Goal: Task Accomplishment & Management: Manage account settings

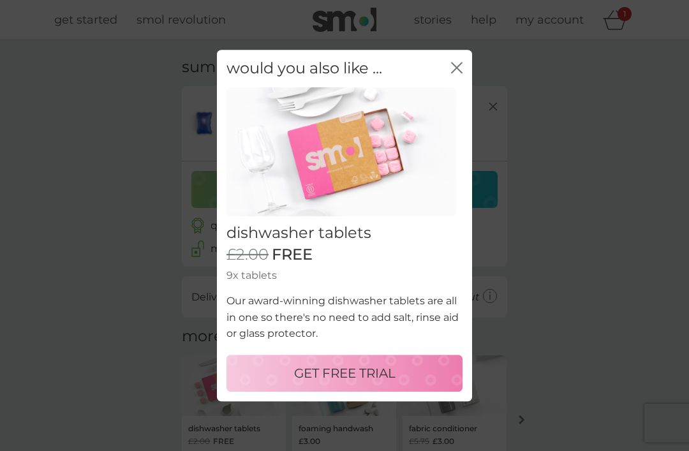
click at [455, 68] on icon "close" at bounding box center [454, 68] width 5 height 10
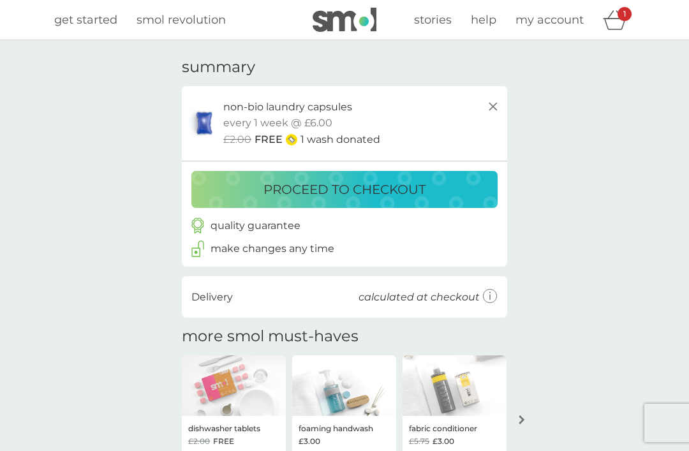
click at [490, 100] on icon at bounding box center [493, 106] width 15 height 15
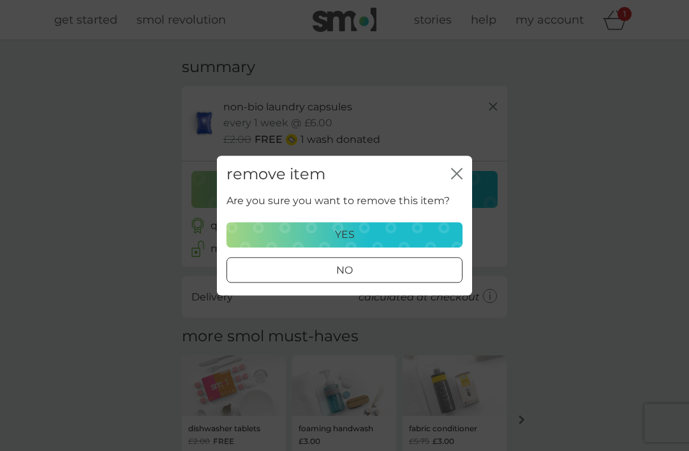
click at [452, 175] on icon "close" at bounding box center [456, 173] width 11 height 11
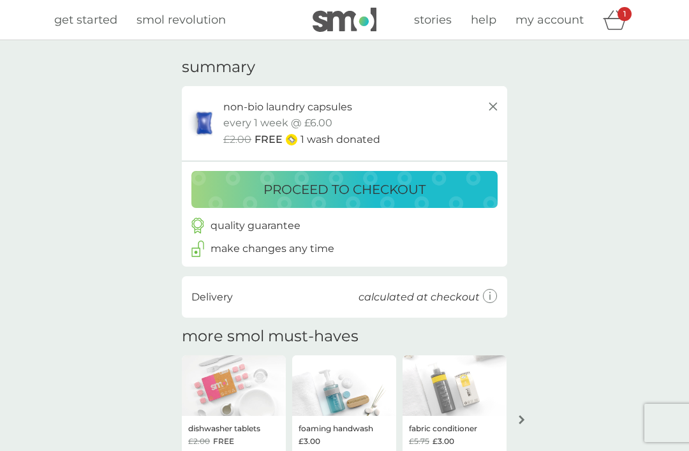
click at [495, 110] on icon at bounding box center [493, 106] width 15 height 15
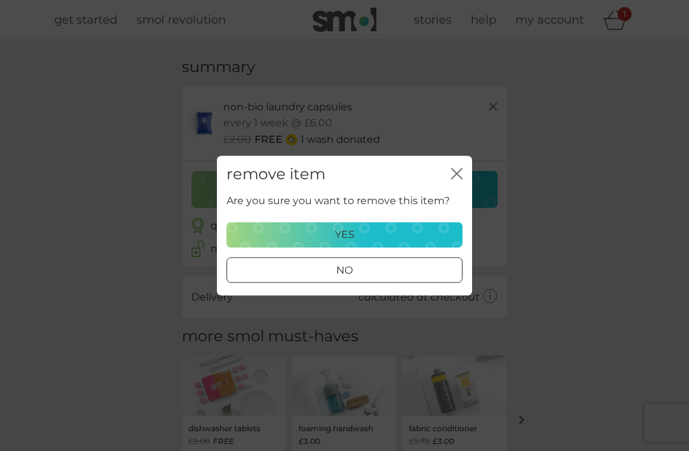
click at [457, 177] on icon "close" at bounding box center [456, 173] width 11 height 11
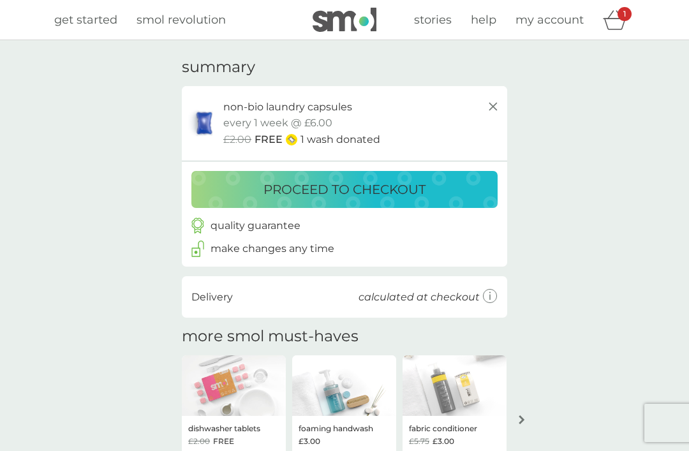
click at [489, 106] on icon at bounding box center [493, 106] width 15 height 15
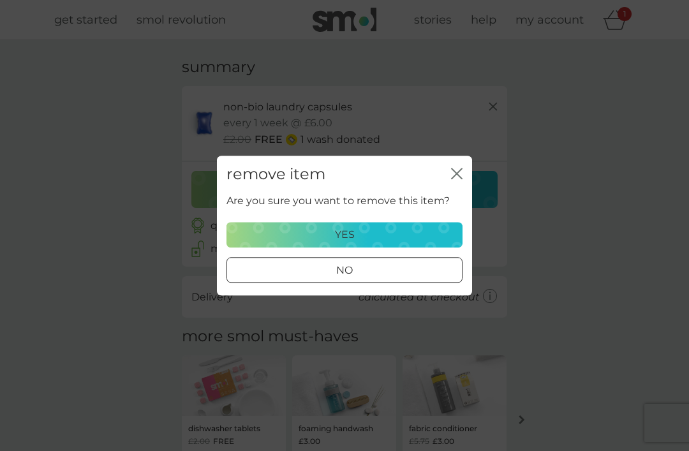
click at [456, 177] on icon "close" at bounding box center [456, 173] width 11 height 11
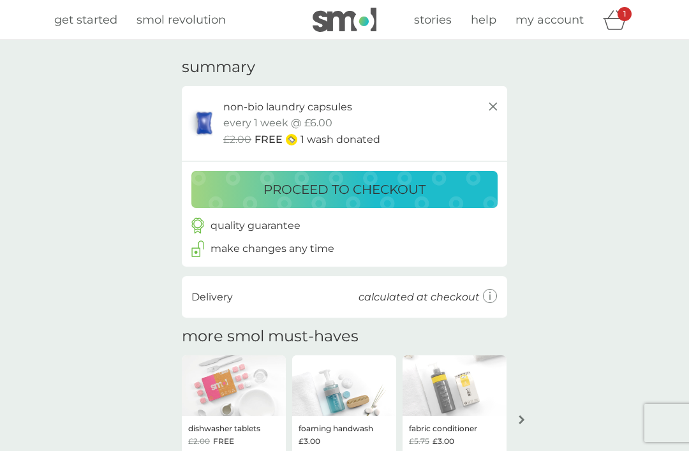
click at [607, 24] on icon "basket" at bounding box center [615, 23] width 22 height 11
click at [627, 21] on div "1" at bounding box center [619, 20] width 32 height 26
click at [616, 21] on icon "basket" at bounding box center [615, 20] width 24 height 20
click at [608, 17] on icon "basket" at bounding box center [615, 20] width 24 height 20
click at [489, 112] on icon at bounding box center [493, 106] width 15 height 15
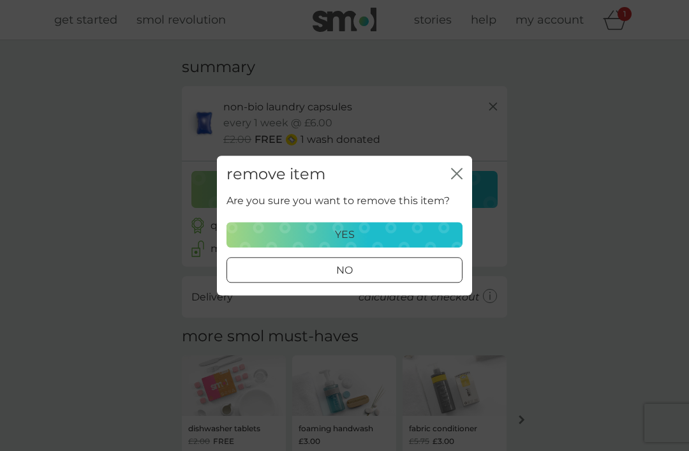
click at [435, 233] on div "yes" at bounding box center [345, 235] width 220 height 17
